Goal: Task Accomplishment & Management: Manage account settings

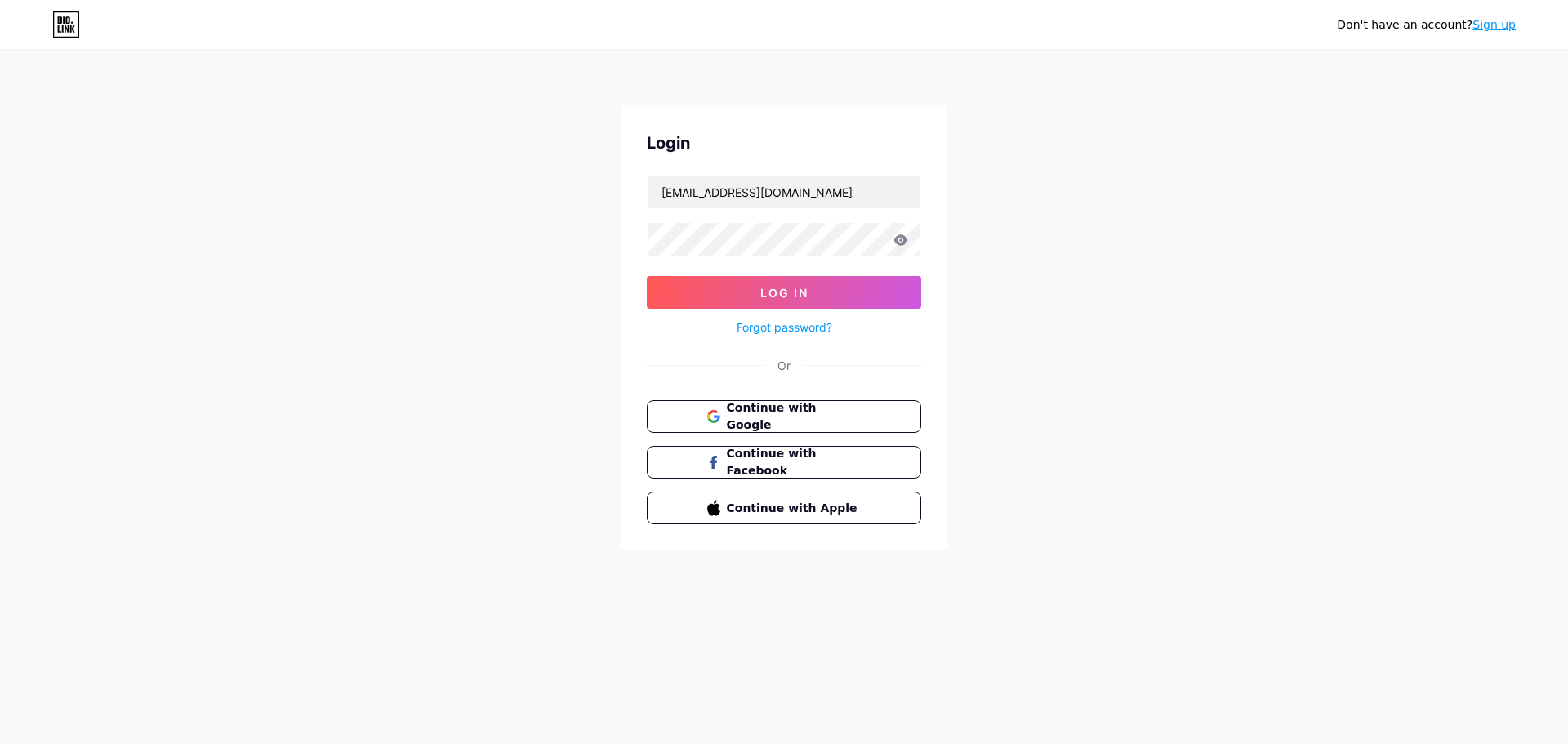
type input "[EMAIL_ADDRESS][DOMAIN_NAME]"
click at [834, 297] on button "Log In" at bounding box center [783, 292] width 274 height 33
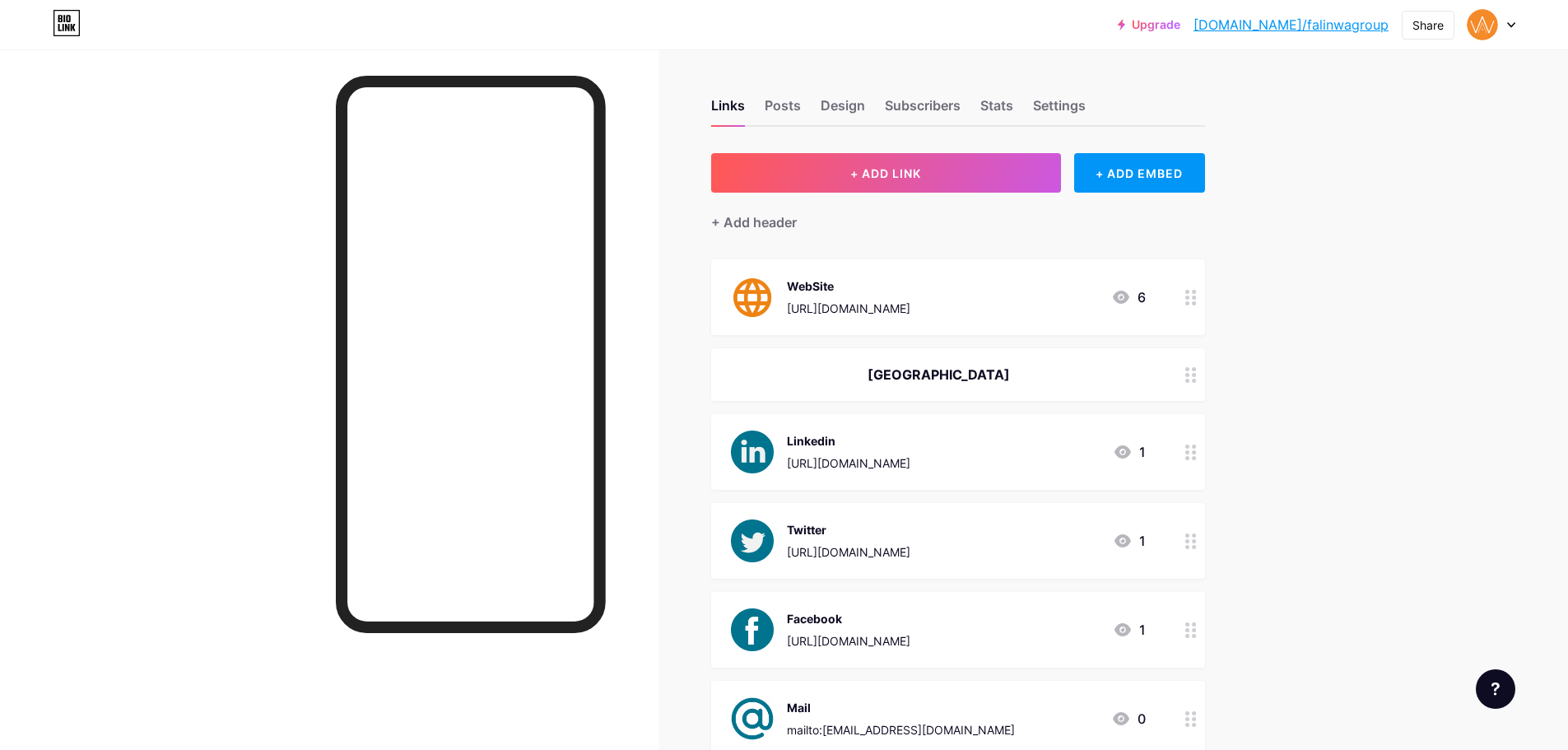
click at [833, 98] on div "Design" at bounding box center [842, 111] width 44 height 30
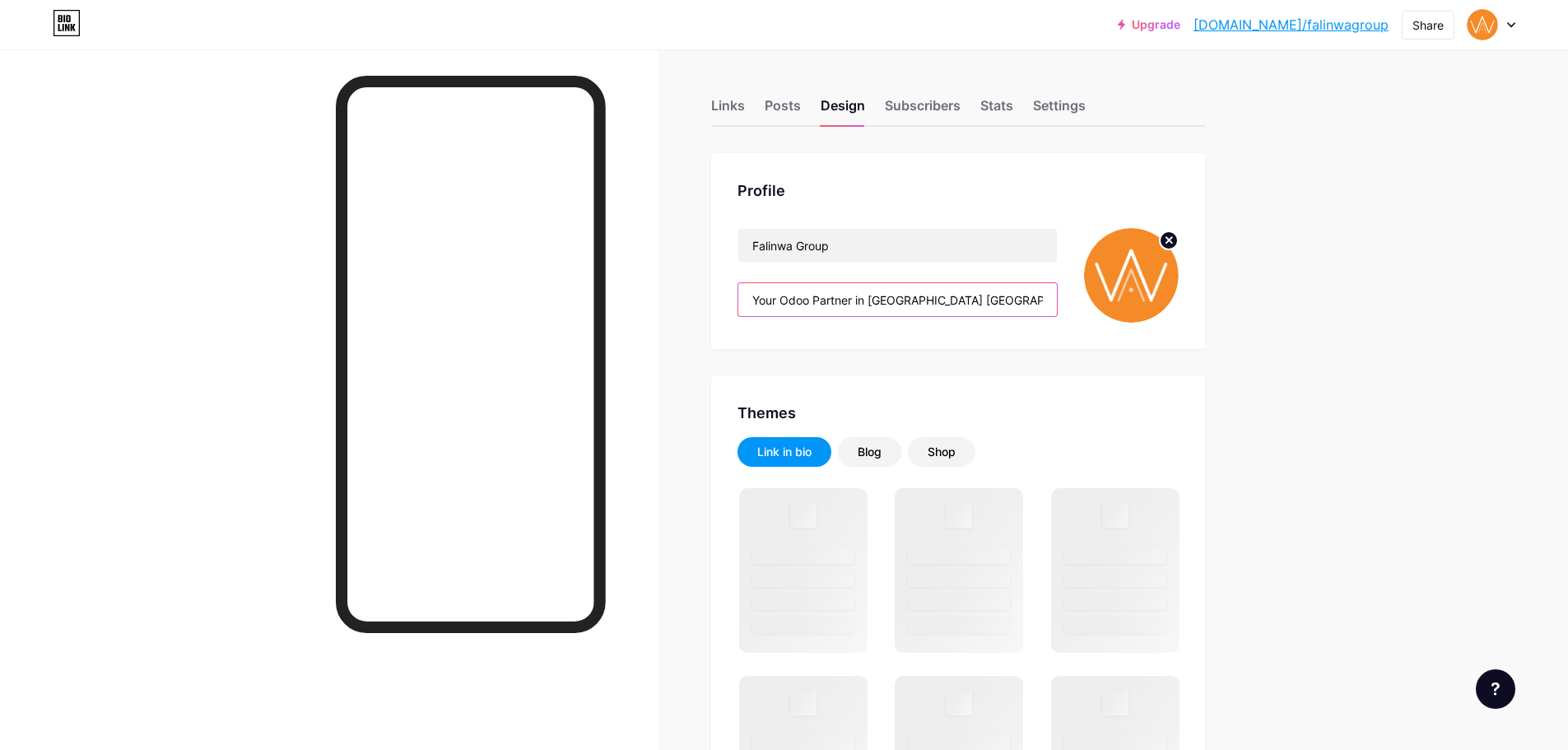
click at [876, 295] on input "Your Odoo Partner in [GEOGRAPHIC_DATA] [GEOGRAPHIC_DATA] [GEOGRAPHIC_DATA] & [G…" at bounding box center [898, 299] width 319 height 33
click at [752, 313] on input "Your Odoo Partner in [GEOGRAPHIC_DATA] [GEOGRAPHIC_DATA] [GEOGRAPHIC_DATA] & [G…" at bounding box center [898, 299] width 319 height 33
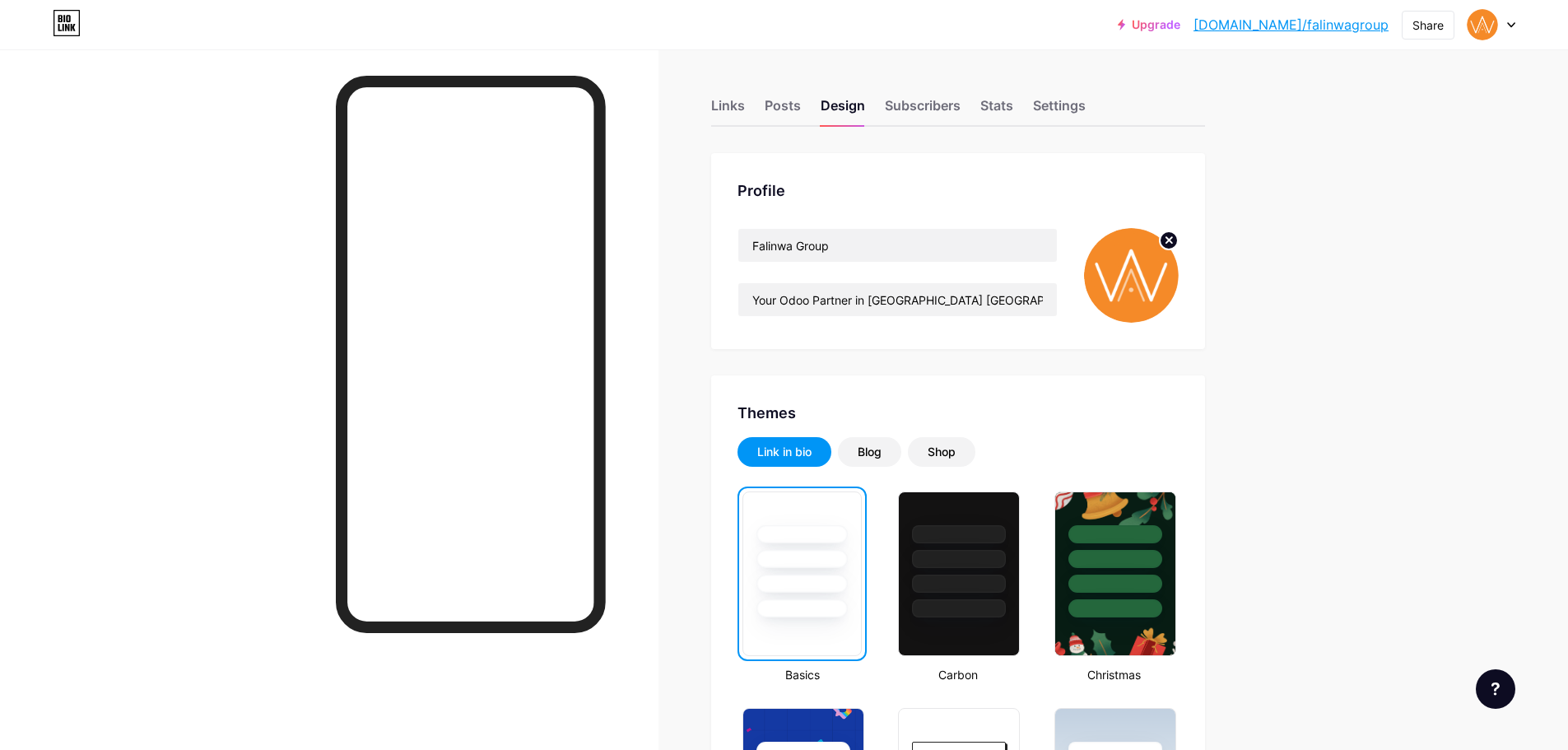
drag, startPoint x: 850, startPoint y: 275, endPoint x: 851, endPoint y: 284, distance: 9.1
click at [850, 275] on div "Falinwa Group Your Odoo Partner in [GEOGRAPHIC_DATA] [GEOGRAPHIC_DATA] [GEOGRAP…" at bounding box center [898, 275] width 321 height 95
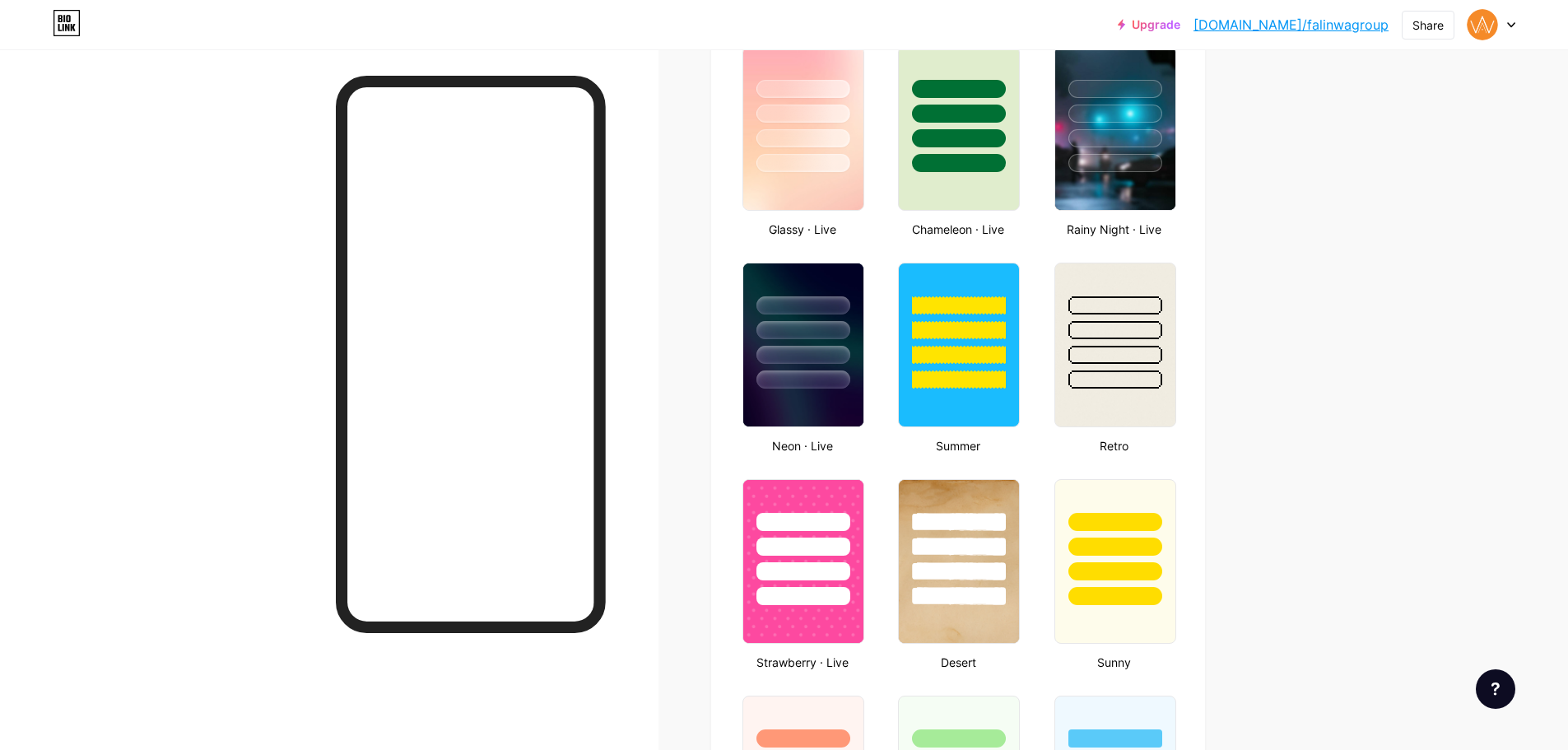
scroll to position [906, 0]
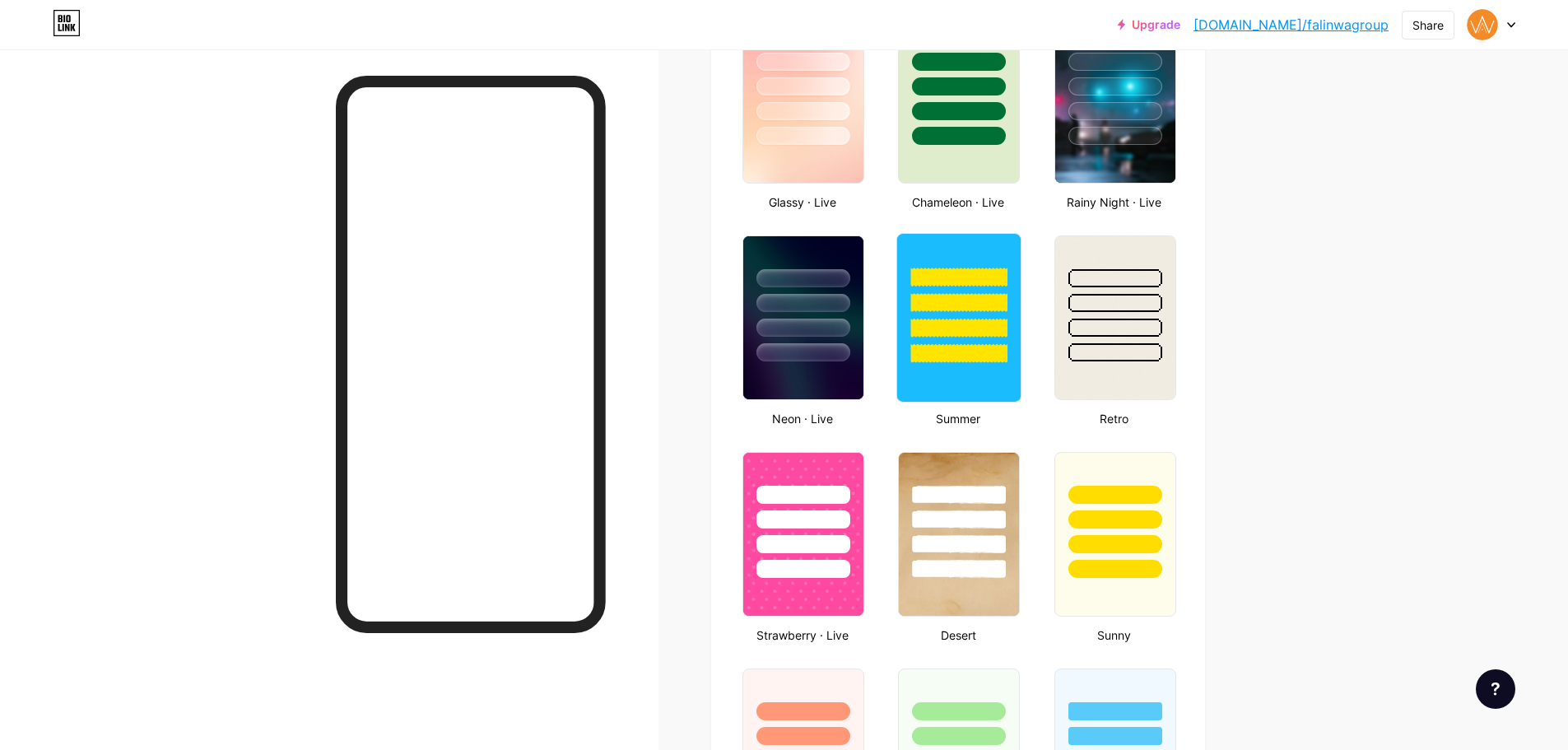
click at [928, 249] on div at bounding box center [959, 298] width 124 height 129
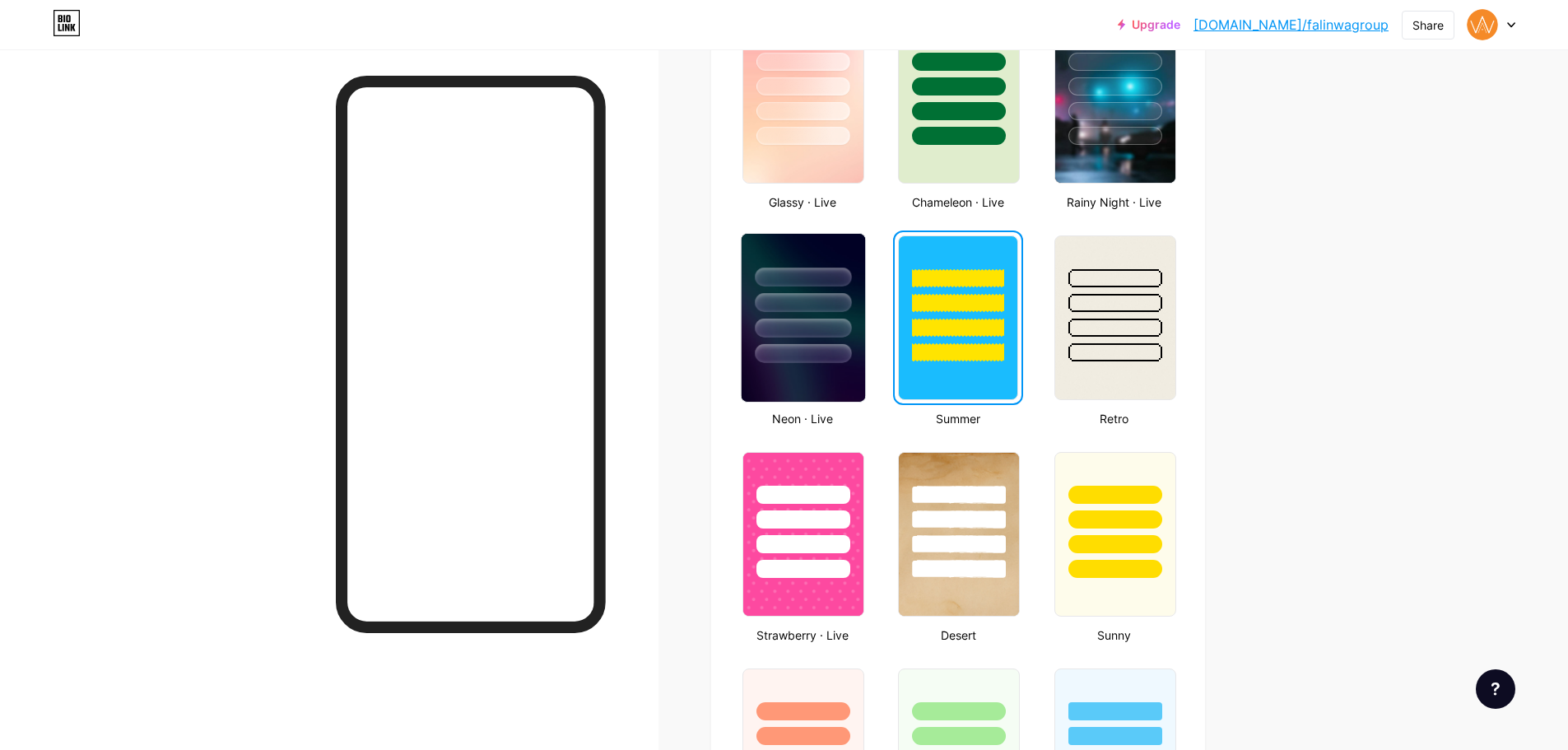
click at [836, 308] on div at bounding box center [802, 303] width 97 height 19
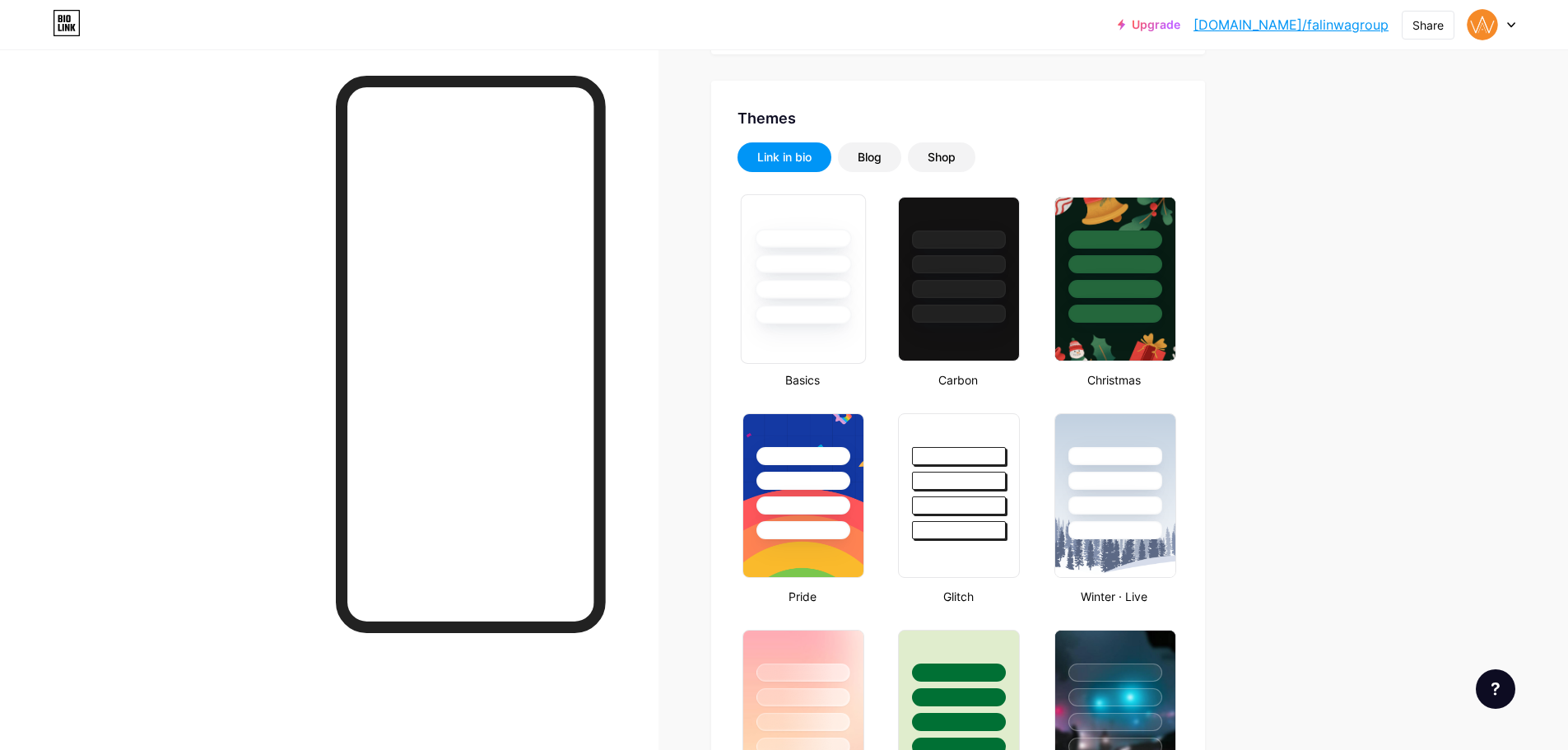
scroll to position [247, 0]
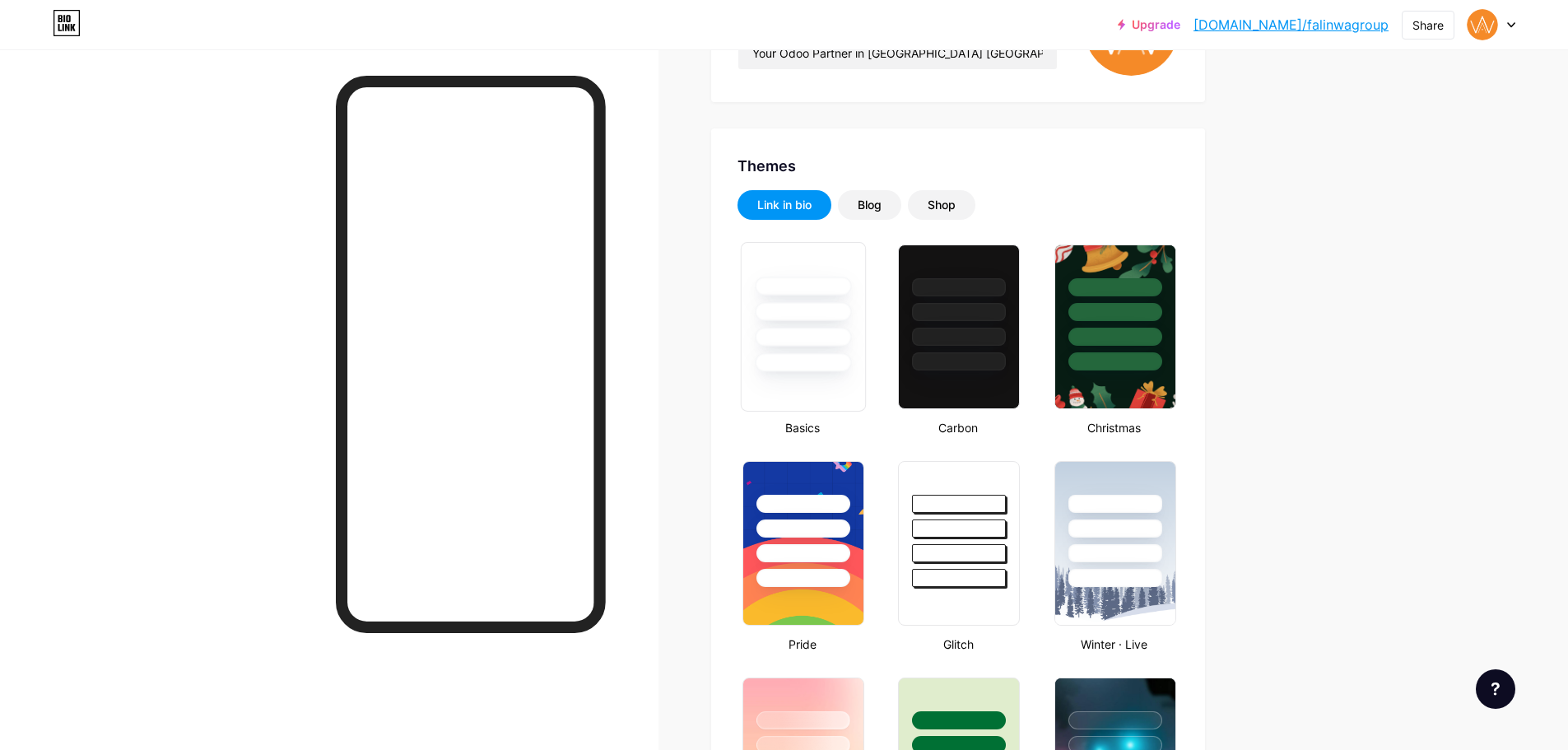
click at [822, 281] on div at bounding box center [802, 286] width 97 height 19
click at [827, 288] on div at bounding box center [801, 287] width 91 height 18
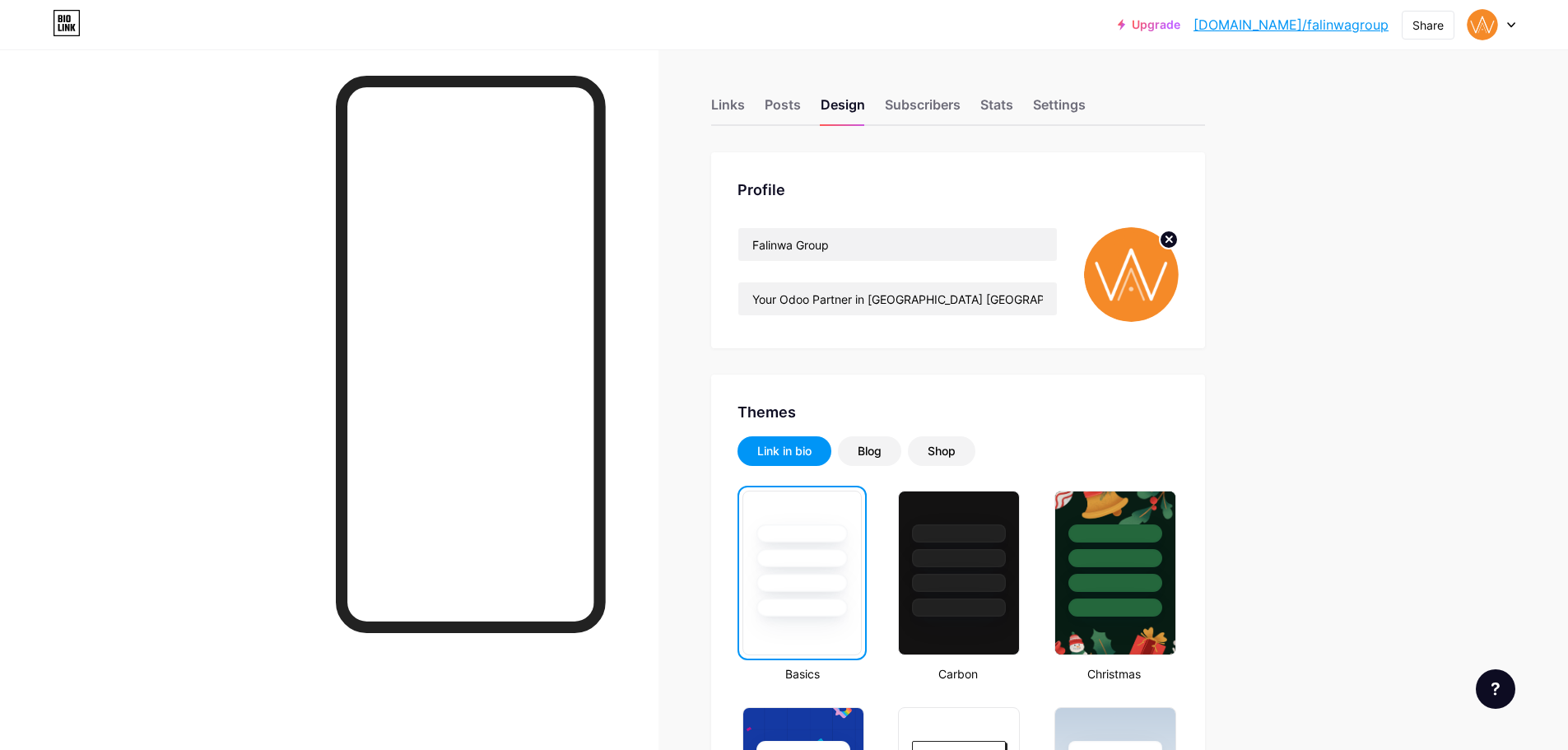
scroll to position [0, 0]
click at [784, 118] on div "Posts" at bounding box center [783, 111] width 37 height 30
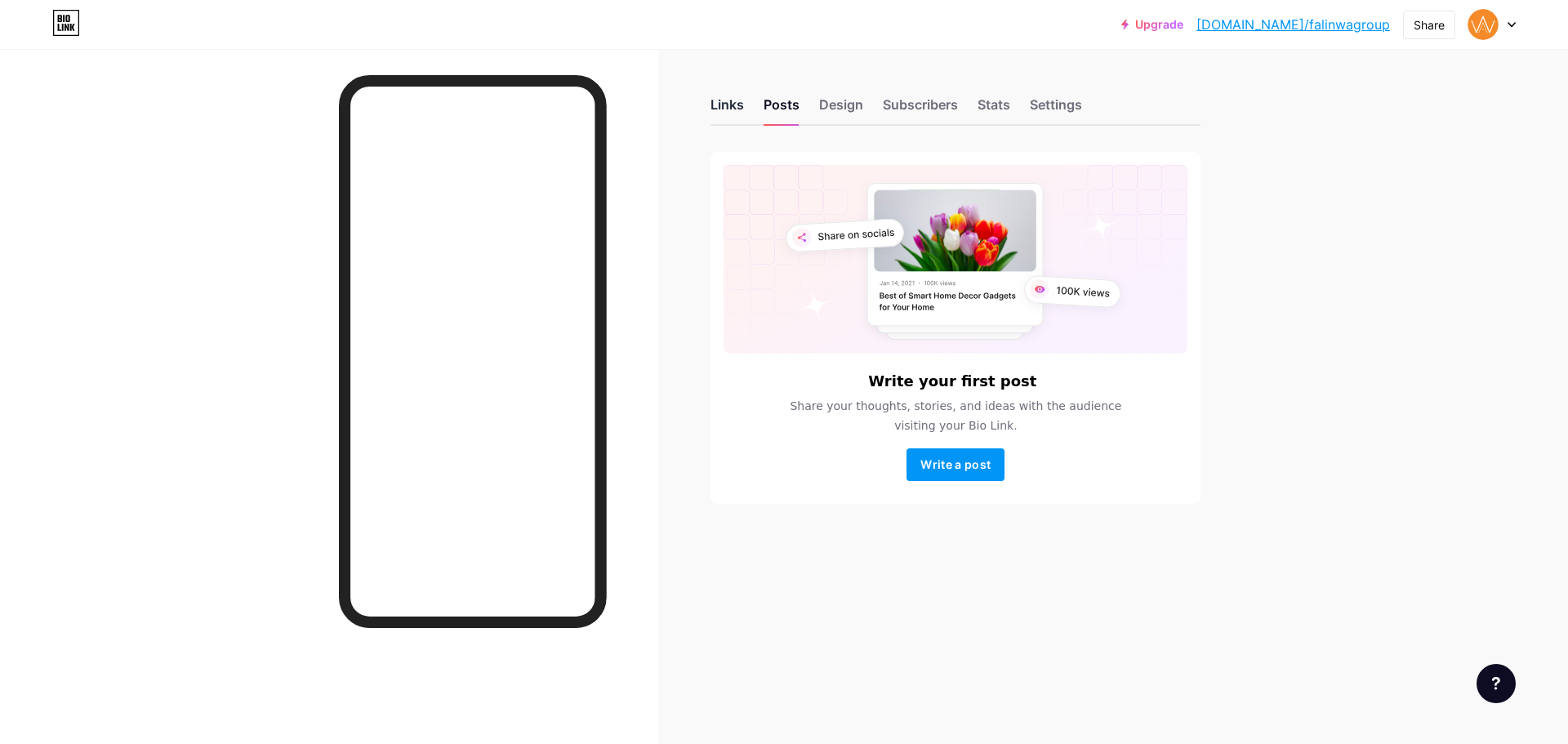
click at [743, 117] on div "Links" at bounding box center [727, 110] width 33 height 30
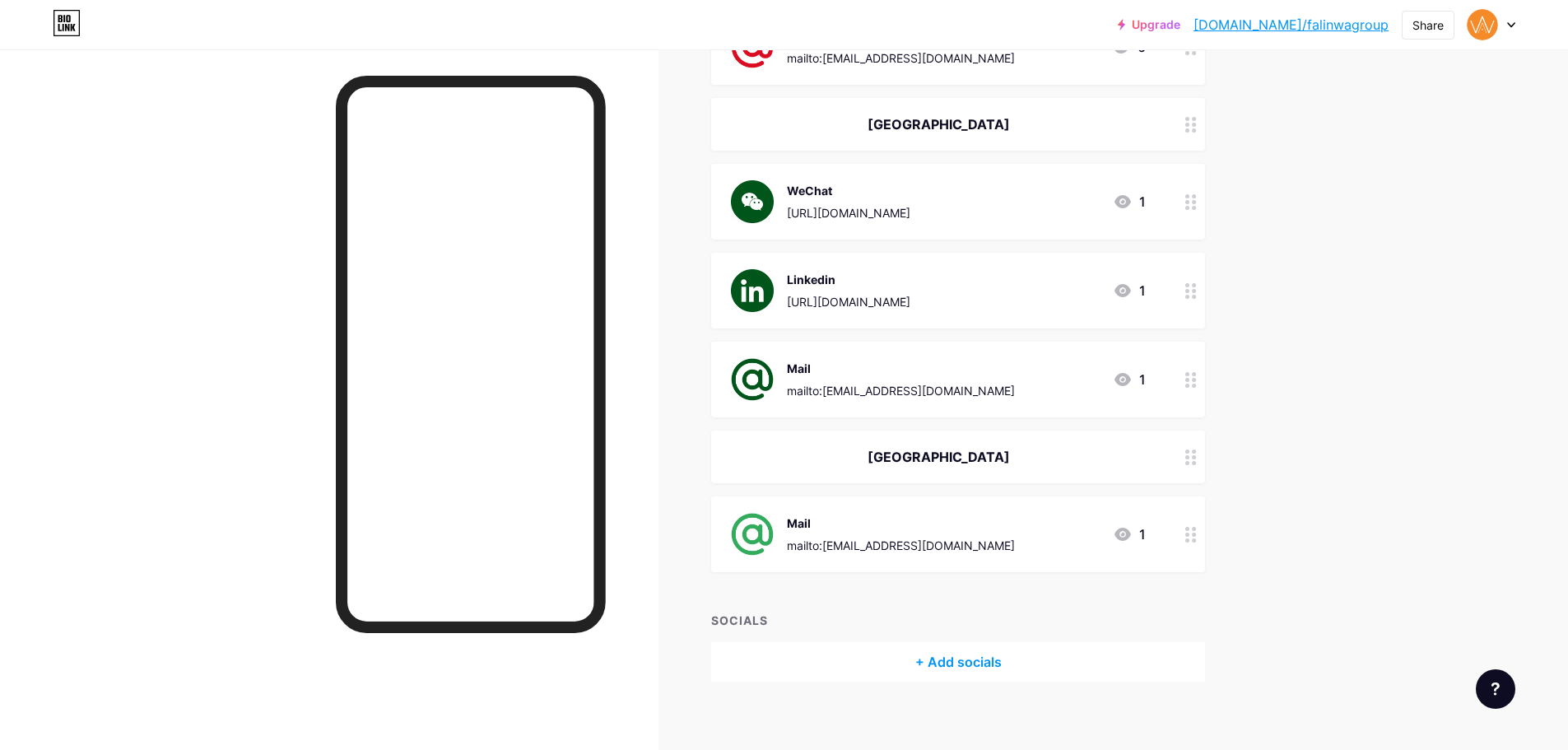
scroll to position [1195, 0]
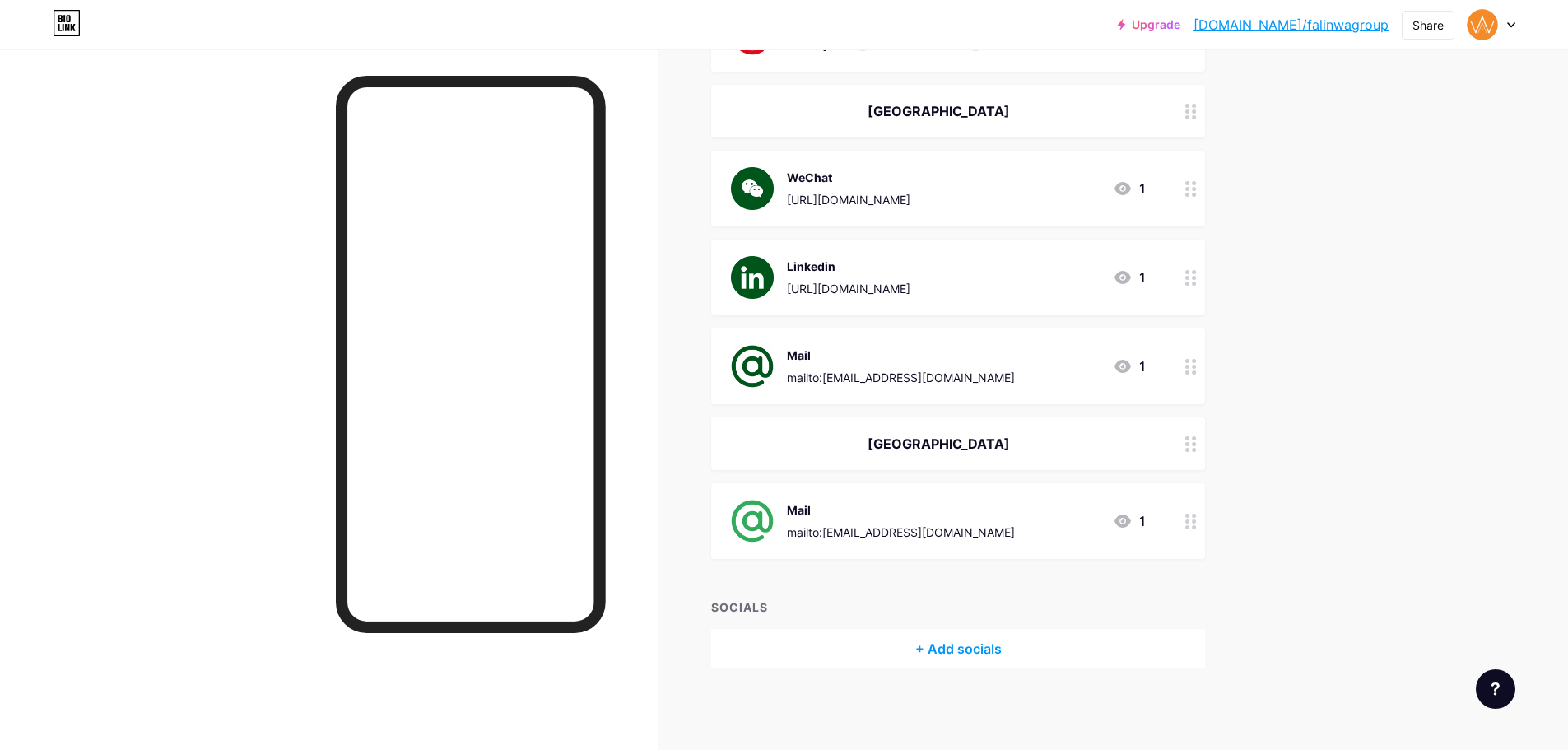
click at [968, 550] on div "Mail mailto:[EMAIL_ADDRESS][DOMAIN_NAME] 1" at bounding box center [958, 520] width 494 height 76
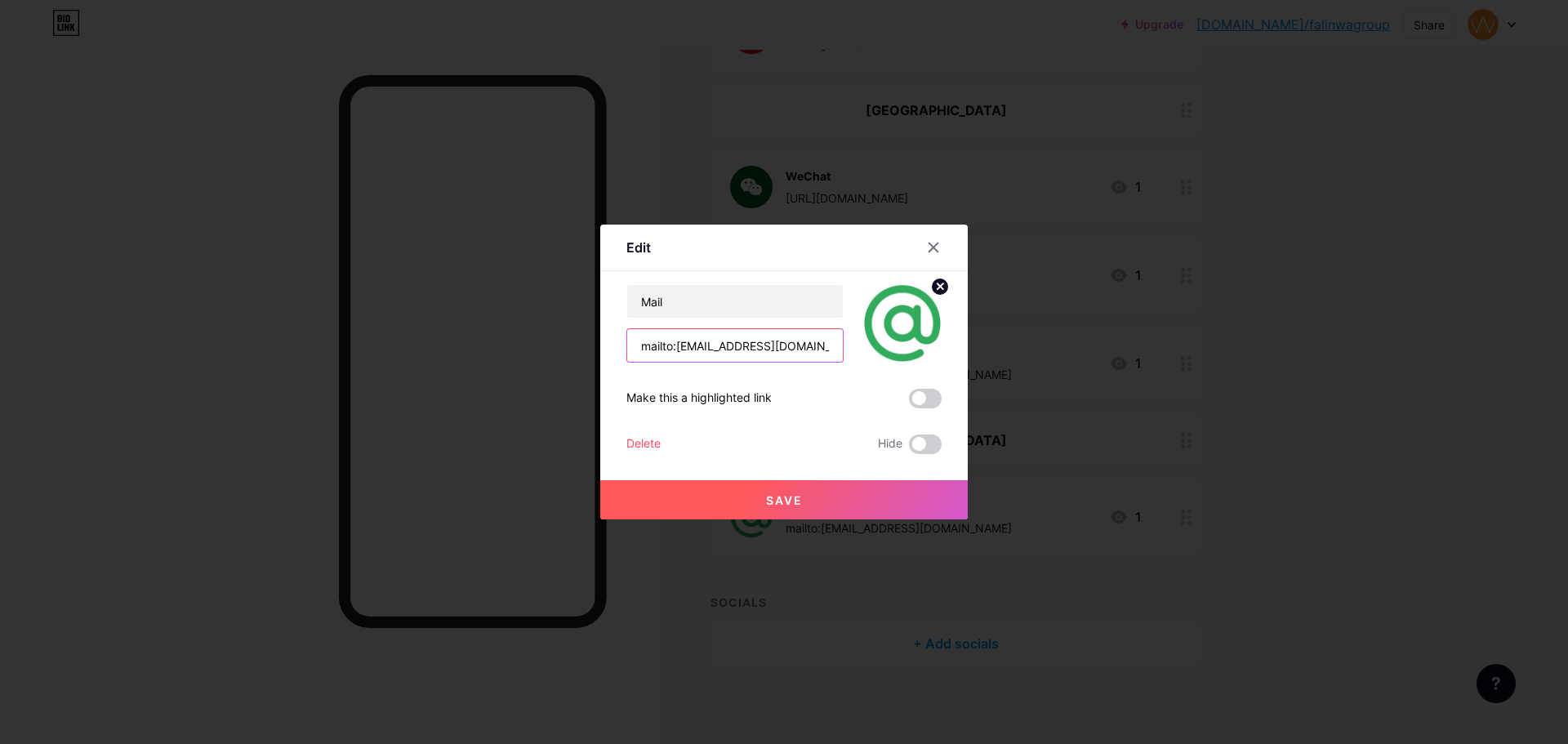
click at [673, 361] on input "mailto:[EMAIL_ADDRESS][DOMAIN_NAME]" at bounding box center [735, 345] width 216 height 33
drag, startPoint x: 676, startPoint y: 356, endPoint x: 719, endPoint y: 357, distance: 43.0
click at [719, 357] on input "mailto:[EMAIL_ADDRESS][DOMAIN_NAME]" at bounding box center [735, 345] width 216 height 33
type input "mailto:[EMAIL_ADDRESS][DOMAIN_NAME]"
click at [735, 505] on button "Save" at bounding box center [783, 499] width 367 height 39
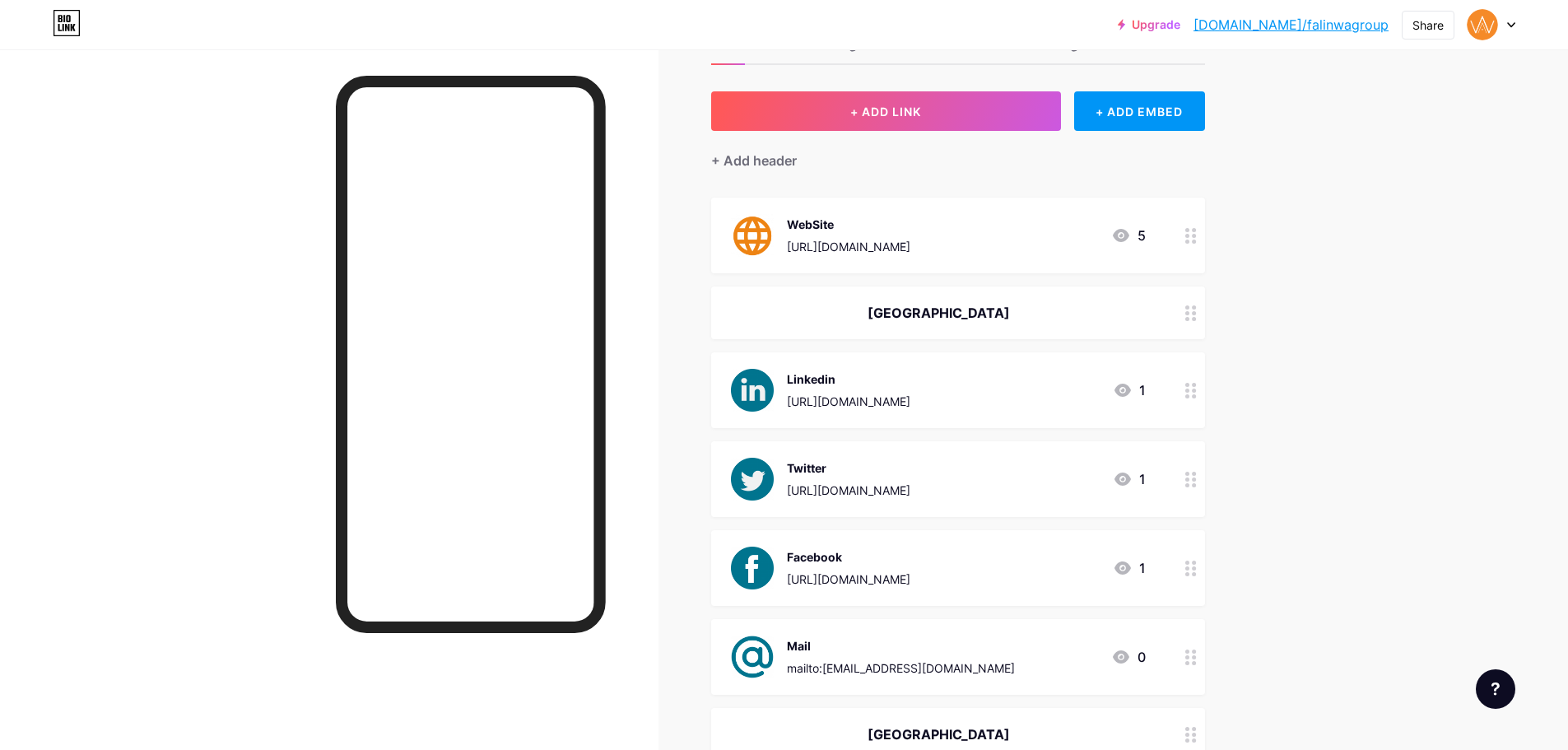
scroll to position [0, 0]
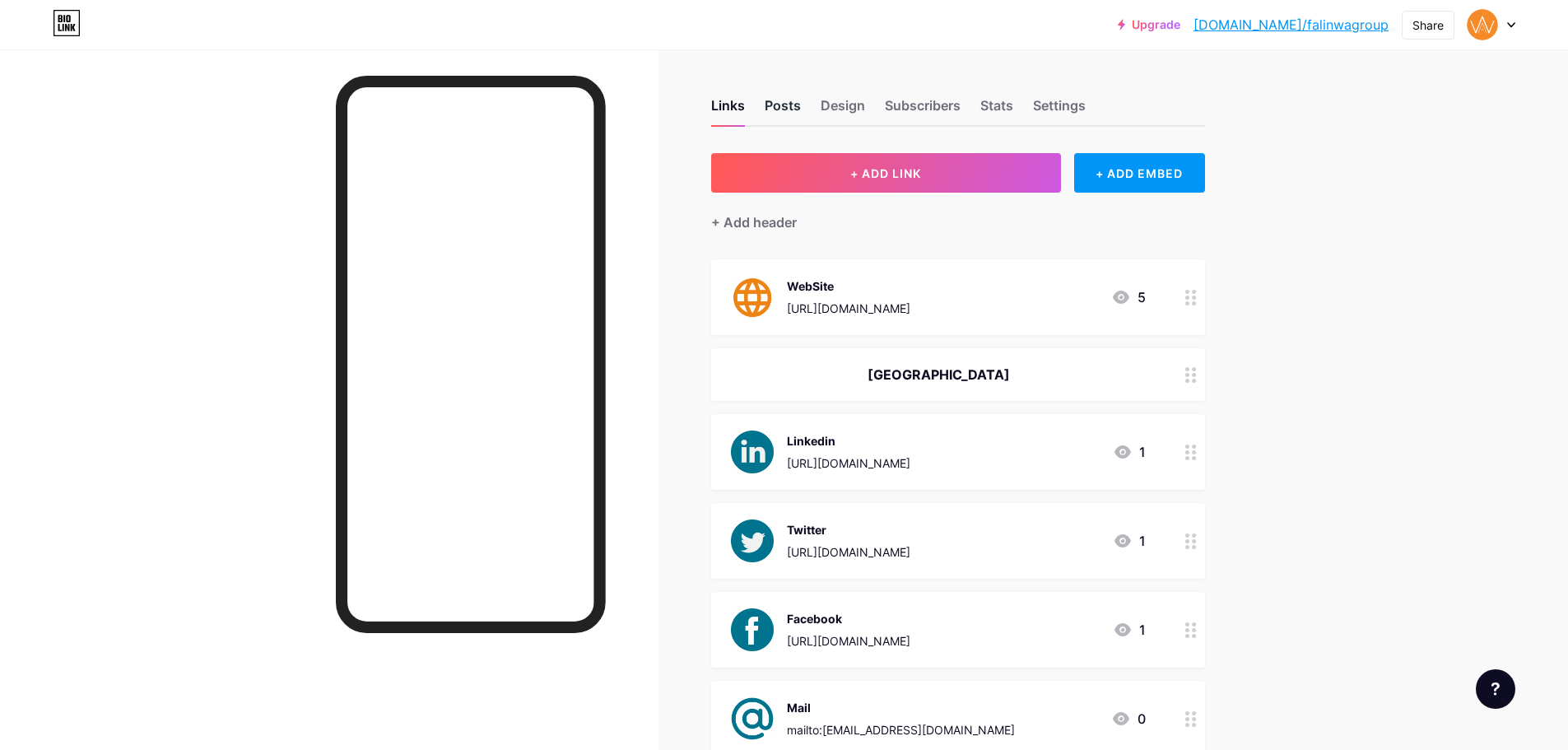
click at [788, 110] on div "Posts" at bounding box center [783, 111] width 37 height 30
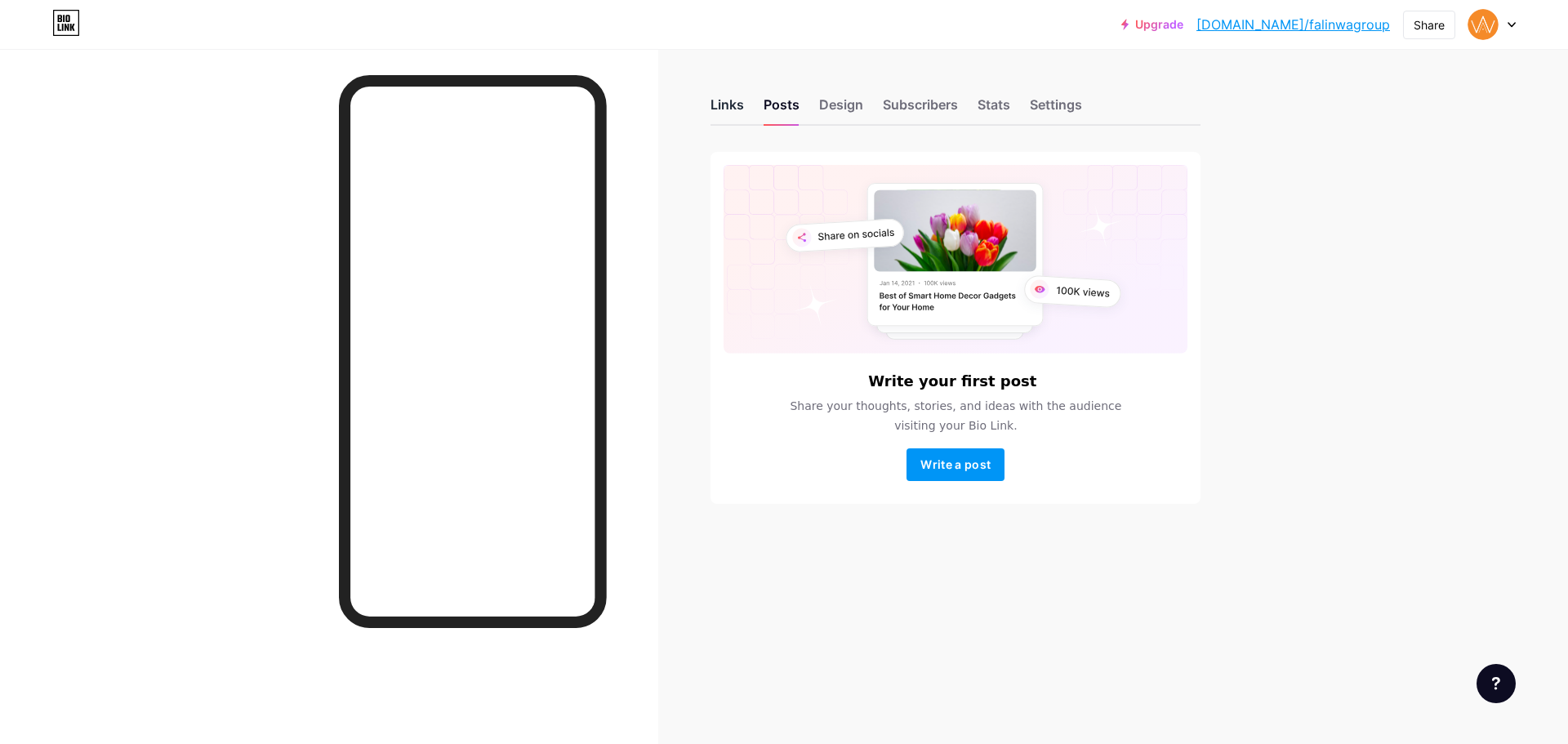
click at [713, 100] on div "Links" at bounding box center [727, 110] width 33 height 30
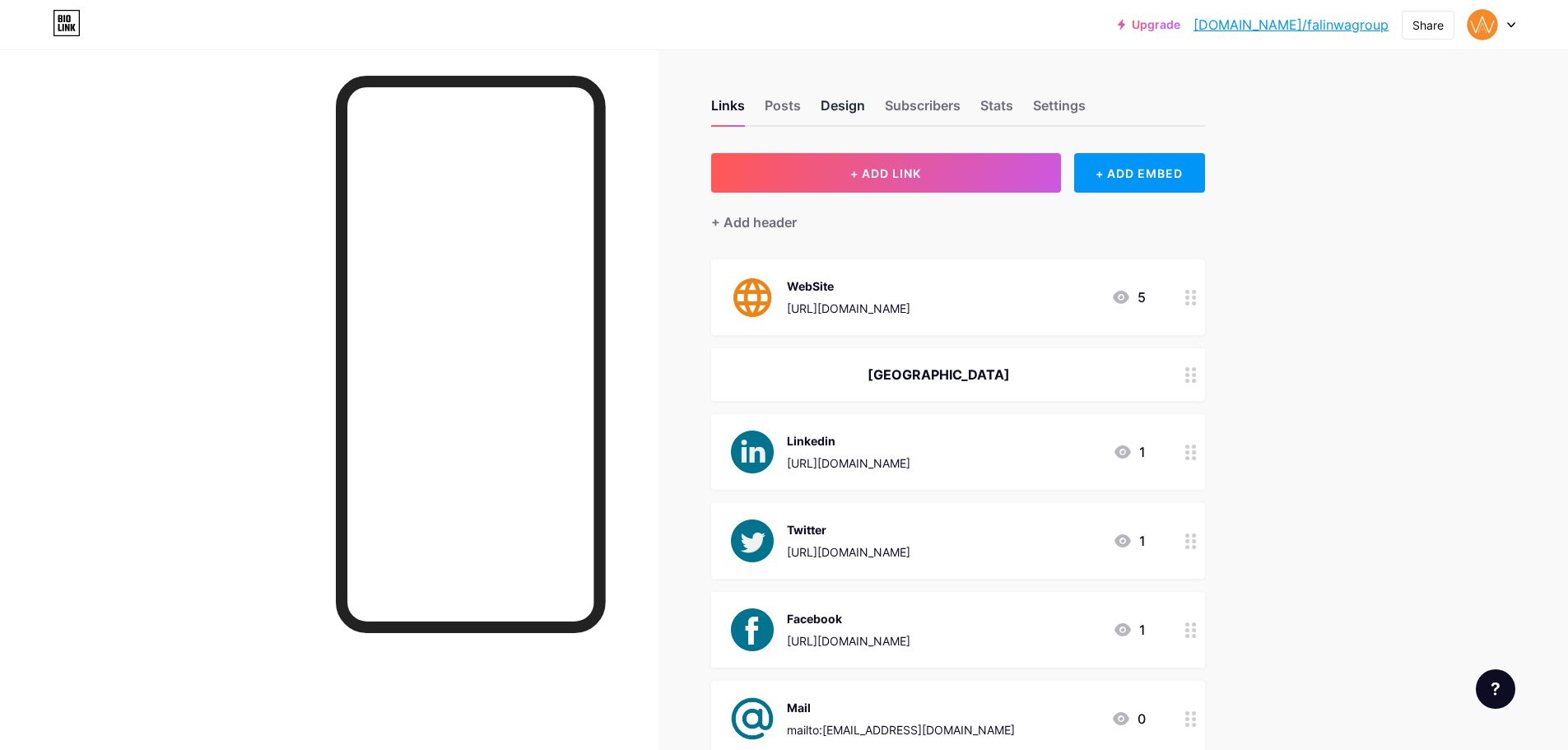
click at [865, 114] on div "Design" at bounding box center [842, 111] width 44 height 30
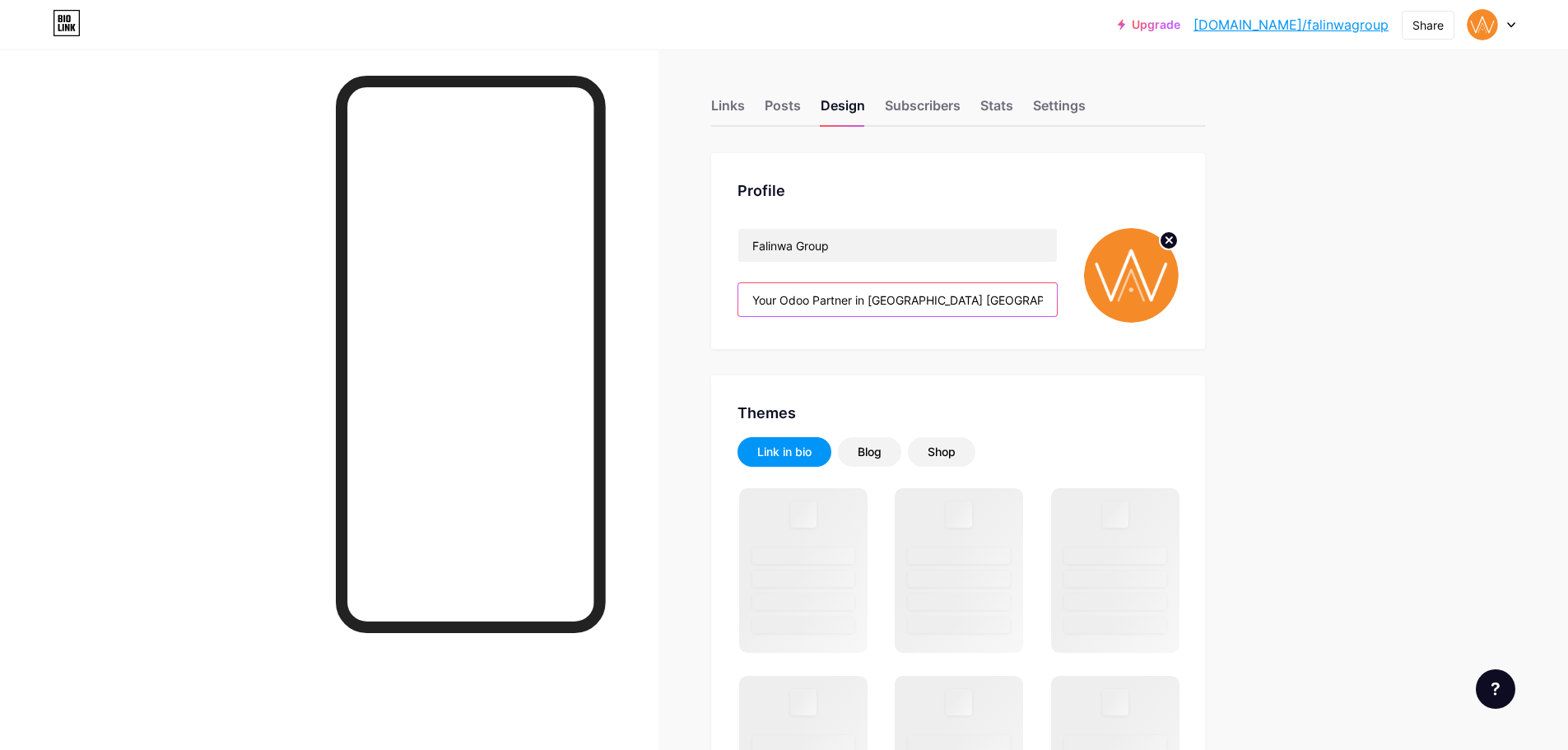
click at [818, 313] on input "Your Odoo Partner in [GEOGRAPHIC_DATA] [GEOGRAPHIC_DATA] [GEOGRAPHIC_DATA] & [G…" at bounding box center [898, 299] width 319 height 33
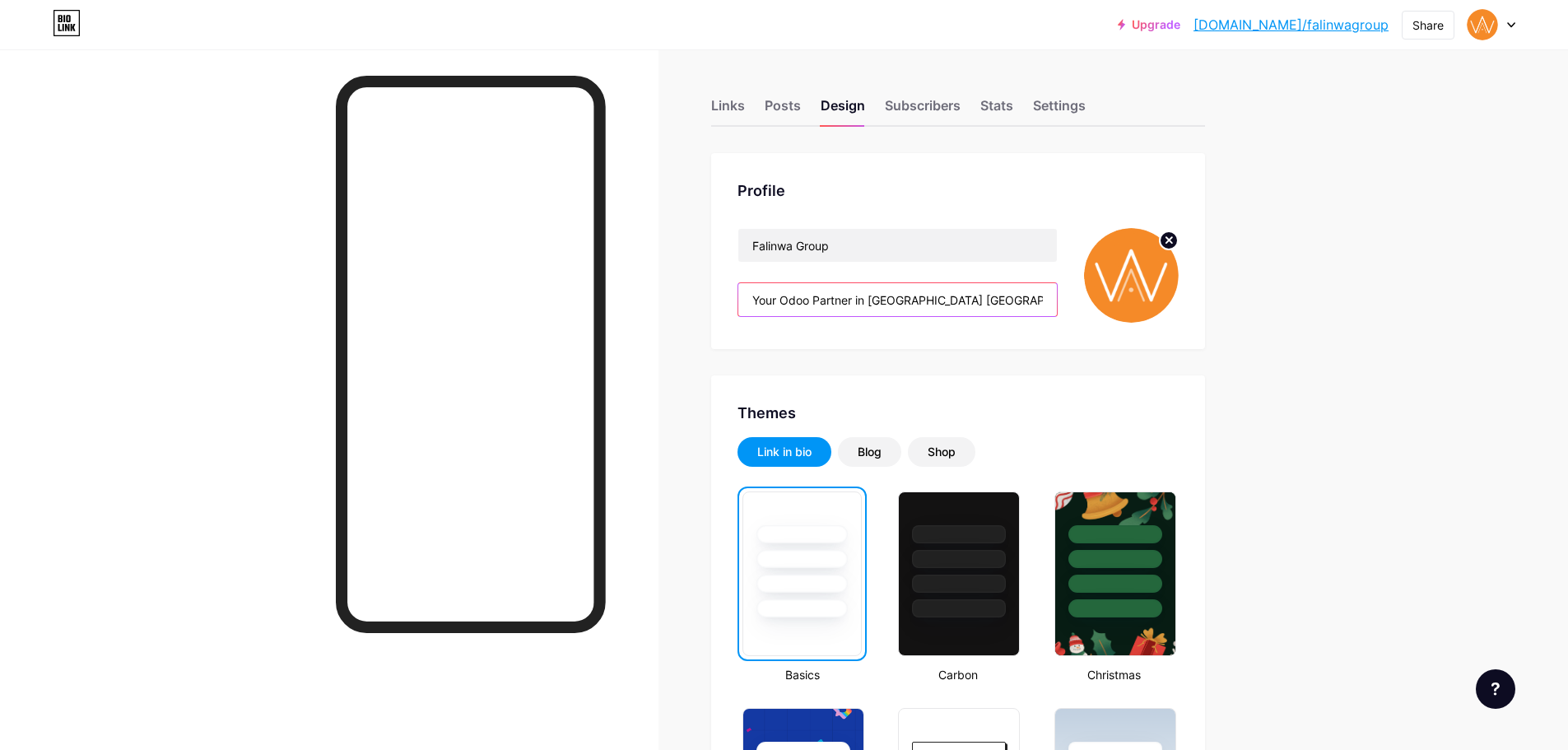
scroll to position [0, 19]
drag, startPoint x: 810, startPoint y: 308, endPoint x: 1097, endPoint y: 281, distance: 288.3
click at [1141, 284] on div "Falinwa Group Your Odoo Partner in [GEOGRAPHIC_DATA] [GEOGRAPHIC_DATA] [GEOGRAP…" at bounding box center [958, 275] width 441 height 95
click at [951, 297] on input "Your Odoo Partner in [GEOGRAPHIC_DATA] [GEOGRAPHIC_DATA] [GEOGRAPHIC_DATA] & [G…" at bounding box center [898, 299] width 319 height 33
click at [854, 300] on input "Your Odoo Partner in [GEOGRAPHIC_DATA] [GEOGRAPHIC_DATA] [GEOGRAPHIC_DATA] & [G…" at bounding box center [898, 299] width 319 height 33
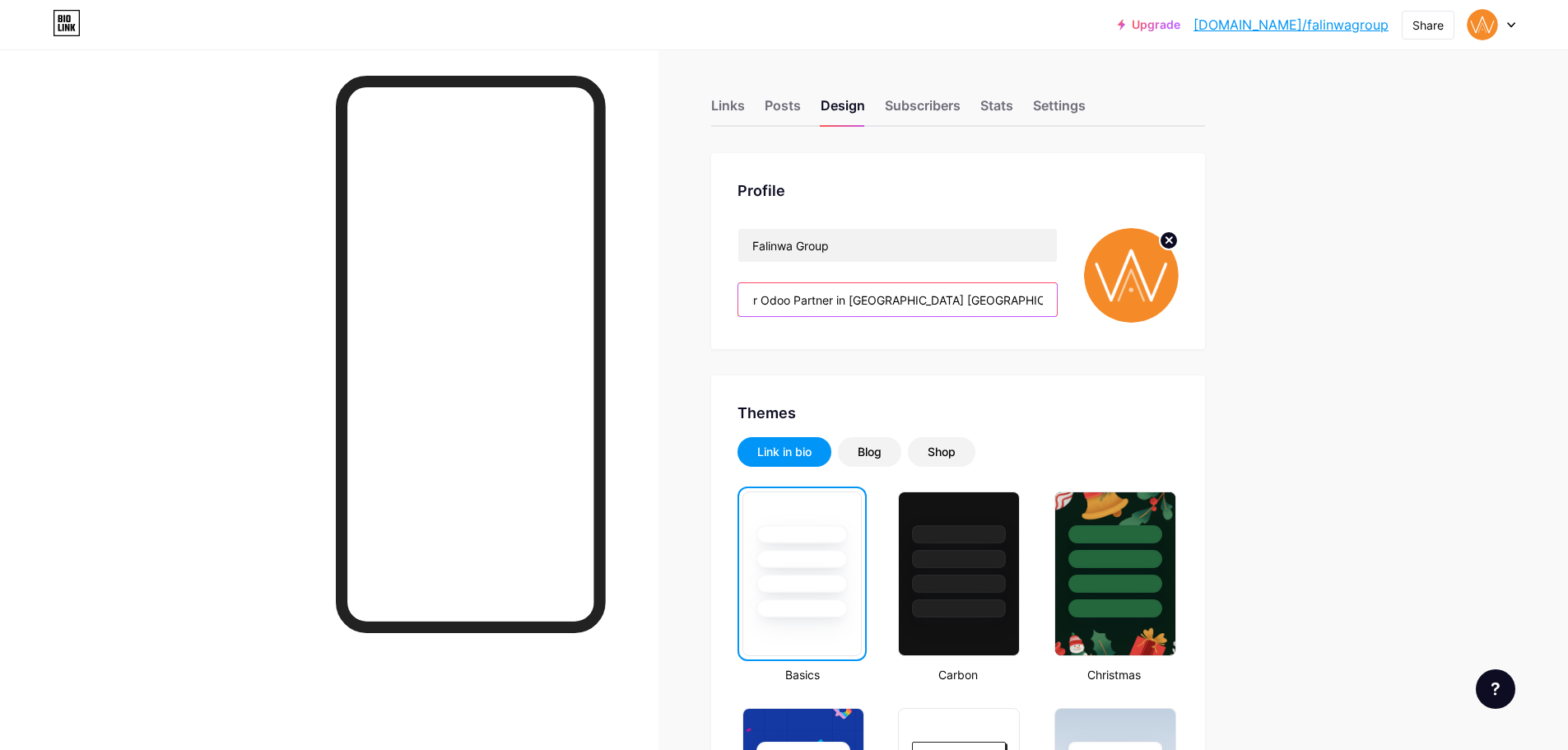
click at [783, 297] on input "Your Odoo Partner in [GEOGRAPHIC_DATA] [GEOGRAPHIC_DATA] [GEOGRAPHIC_DATA] & [G…" at bounding box center [898, 299] width 319 height 33
click at [753, 307] on input "Your Odoo Partner in [GEOGRAPHIC_DATA] [GEOGRAPHIC_DATA] [GEOGRAPHIC_DATA] & [G…" at bounding box center [898, 299] width 319 height 33
drag, startPoint x: 770, startPoint y: 313, endPoint x: 733, endPoint y: 312, distance: 37.0
click at [733, 312] on div "Profile Falinwa Group Your Odoo Partner in [GEOGRAPHIC_DATA] [GEOGRAPHIC_DATA] …" at bounding box center [958, 250] width 494 height 196
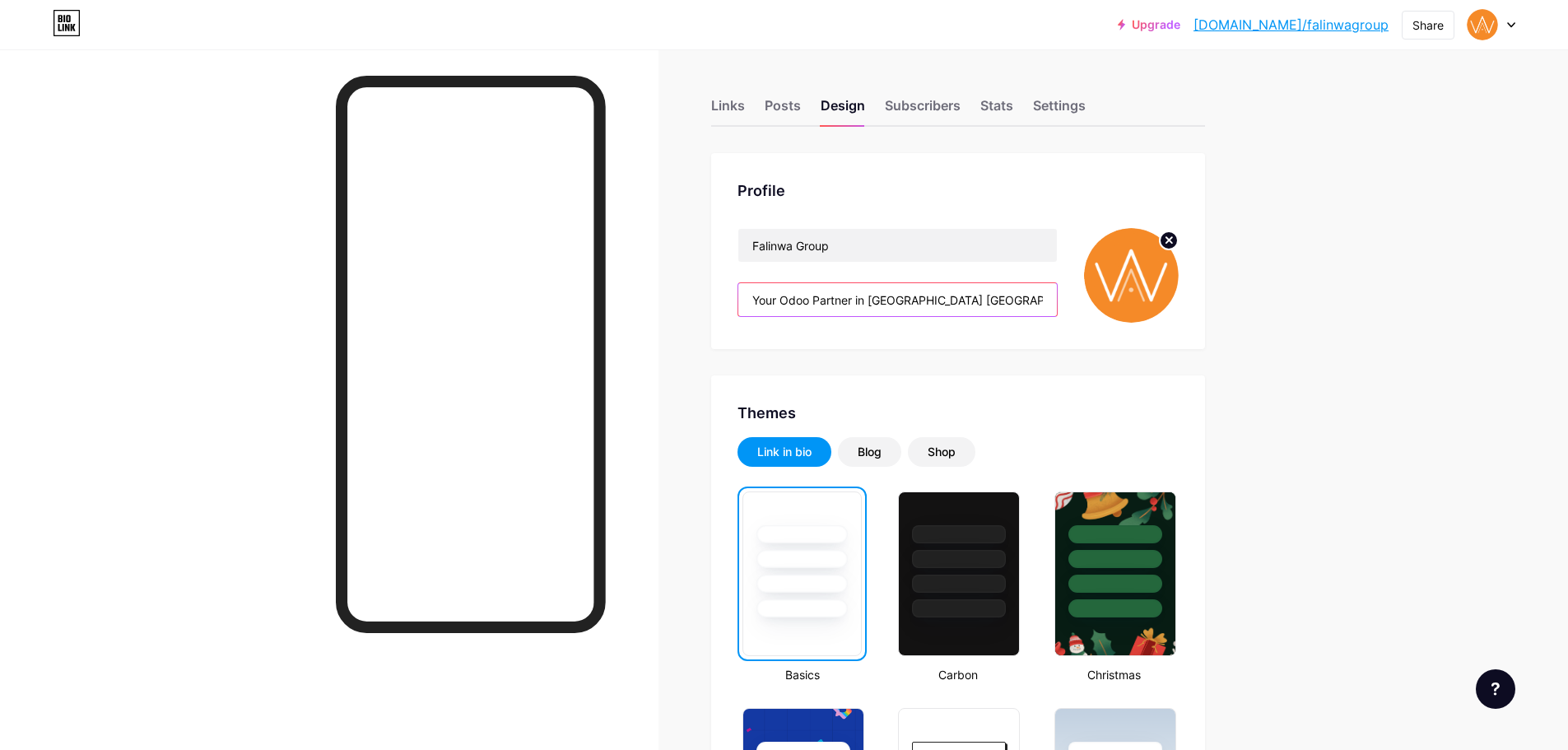
click at [761, 303] on input "Your Odoo Partner in [GEOGRAPHIC_DATA] [GEOGRAPHIC_DATA] [GEOGRAPHIC_DATA] & [G…" at bounding box center [898, 299] width 319 height 33
click at [759, 302] on input "Your Odoo Partner in [GEOGRAPHIC_DATA] [GEOGRAPHIC_DATA] [GEOGRAPHIC_DATA] & [G…" at bounding box center [898, 299] width 319 height 33
